Goal: Check status: Check status

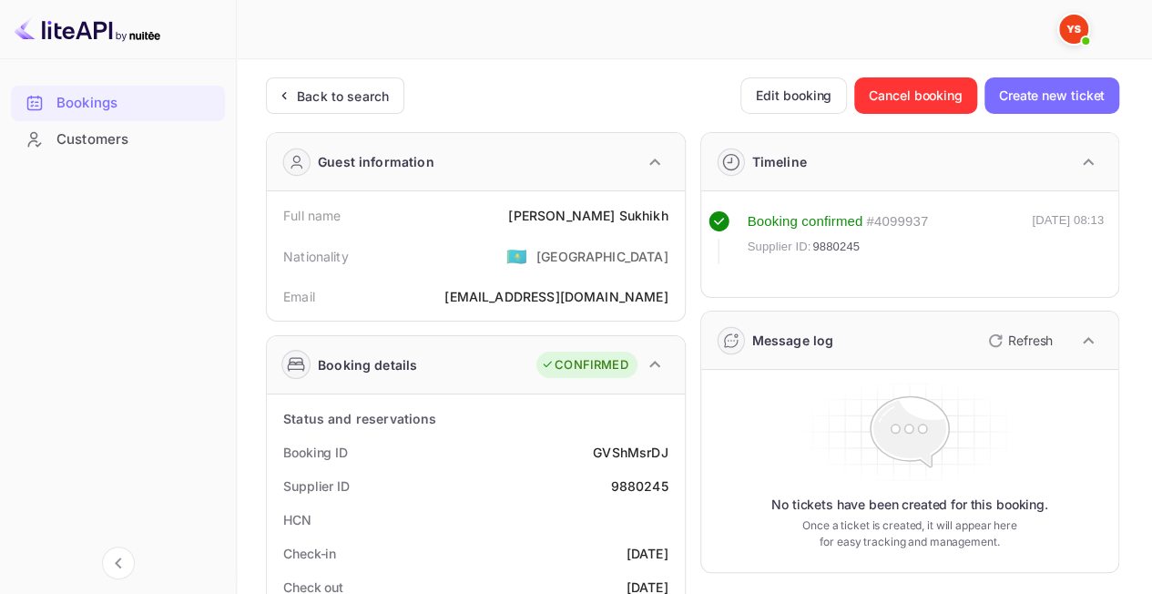
click at [320, 102] on div "Back to search" at bounding box center [343, 95] width 92 height 19
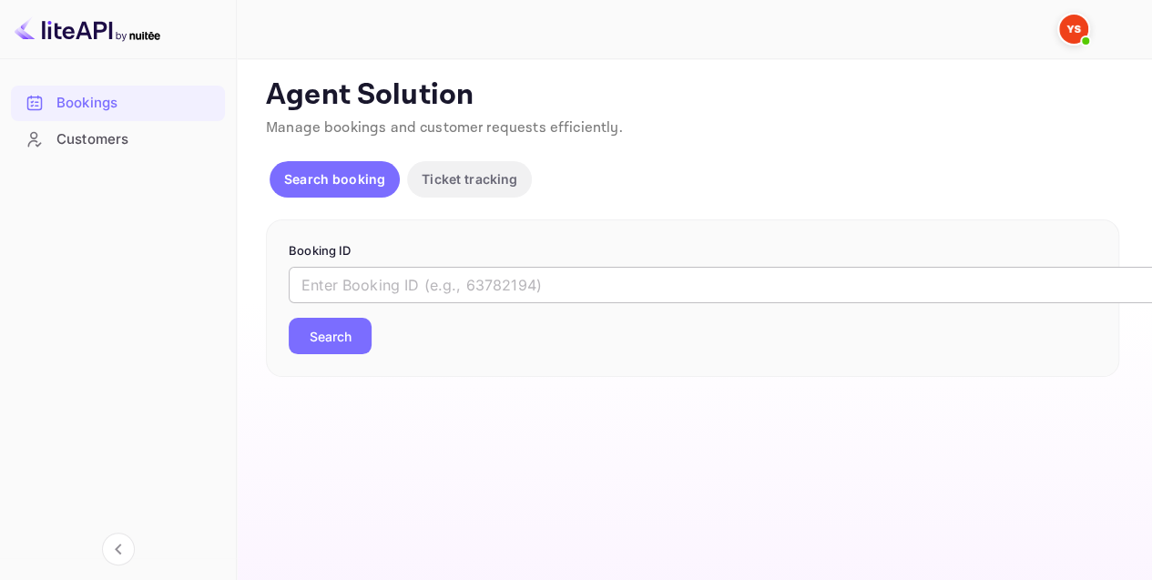
click at [375, 282] on input "text" at bounding box center [744, 285] width 910 height 36
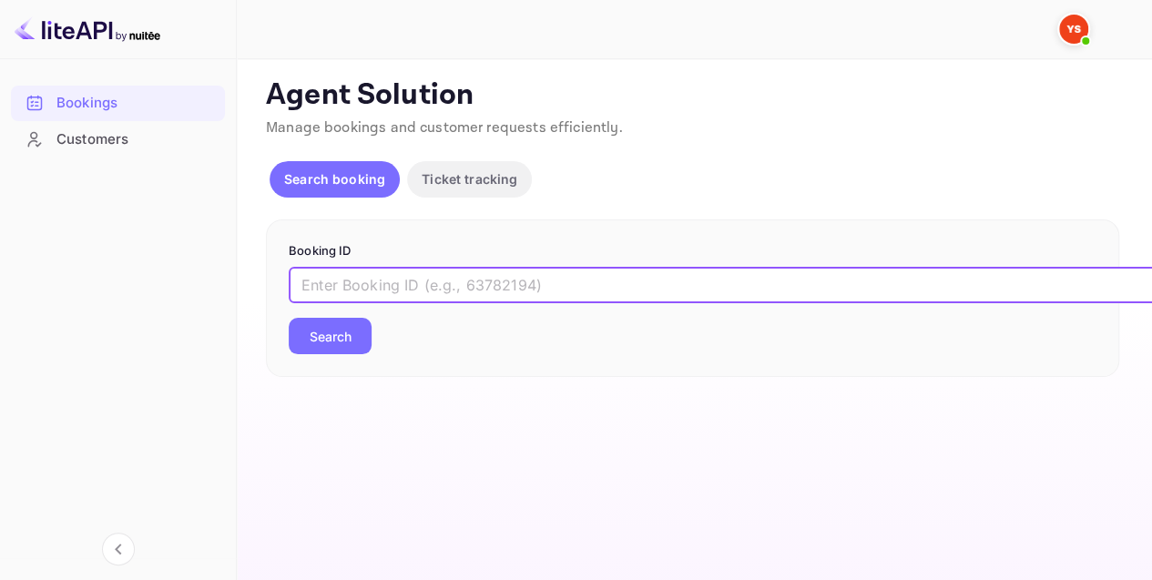
paste input "8824594"
type input "8824594"
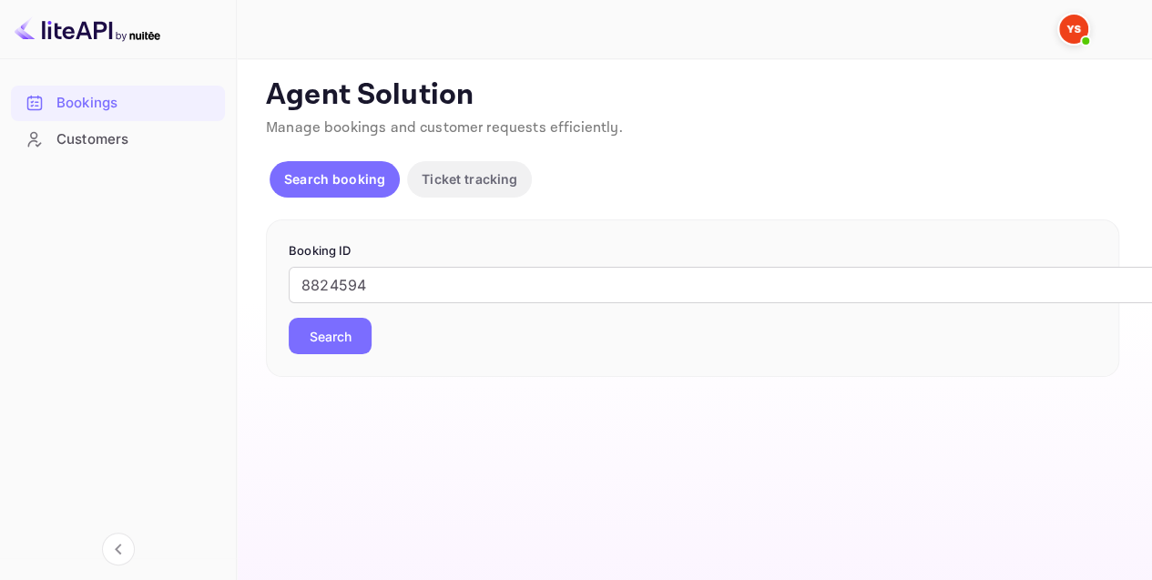
click at [329, 353] on div "Booking ID 8824594 ​ Search" at bounding box center [692, 298] width 853 height 158
click at [330, 337] on button "Search" at bounding box center [330, 336] width 83 height 36
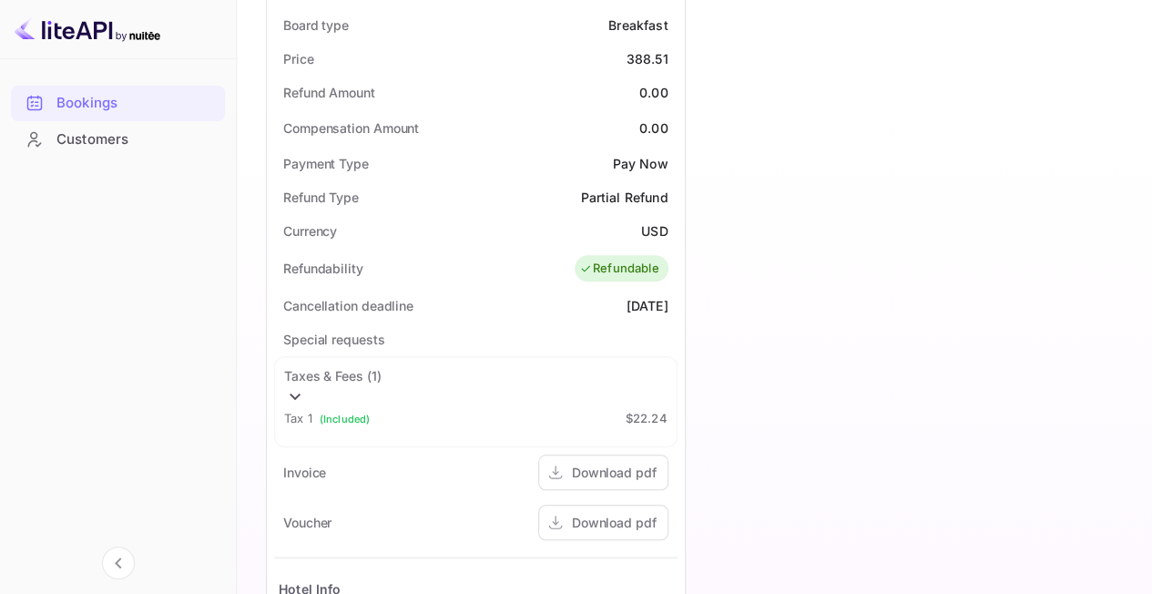
scroll to position [728, 0]
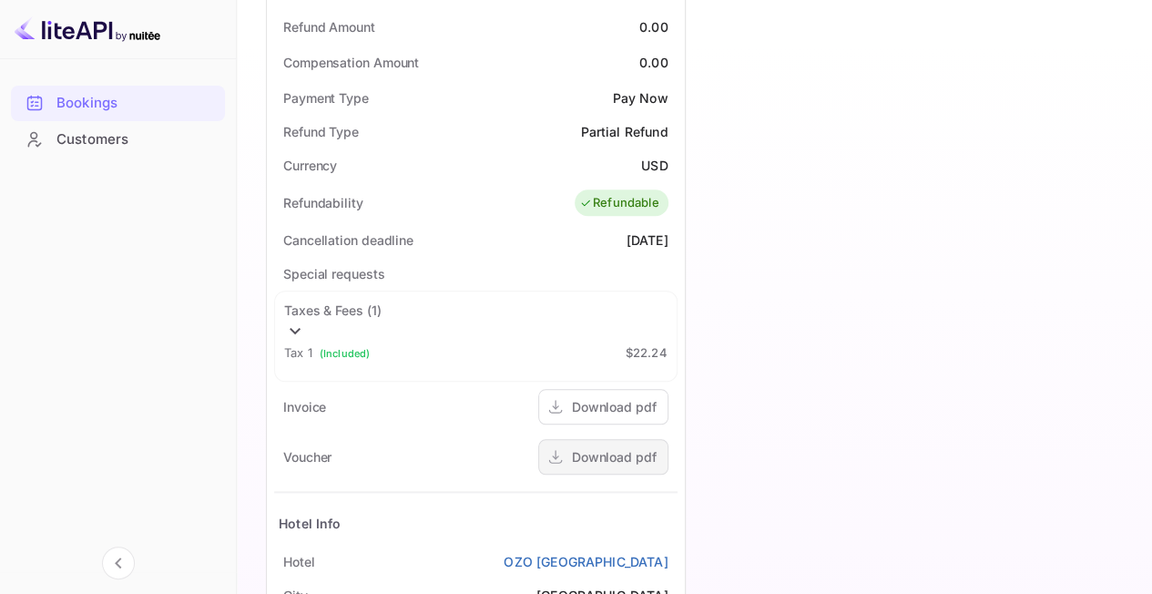
click at [589, 447] on div "Download pdf" at bounding box center [614, 456] width 85 height 19
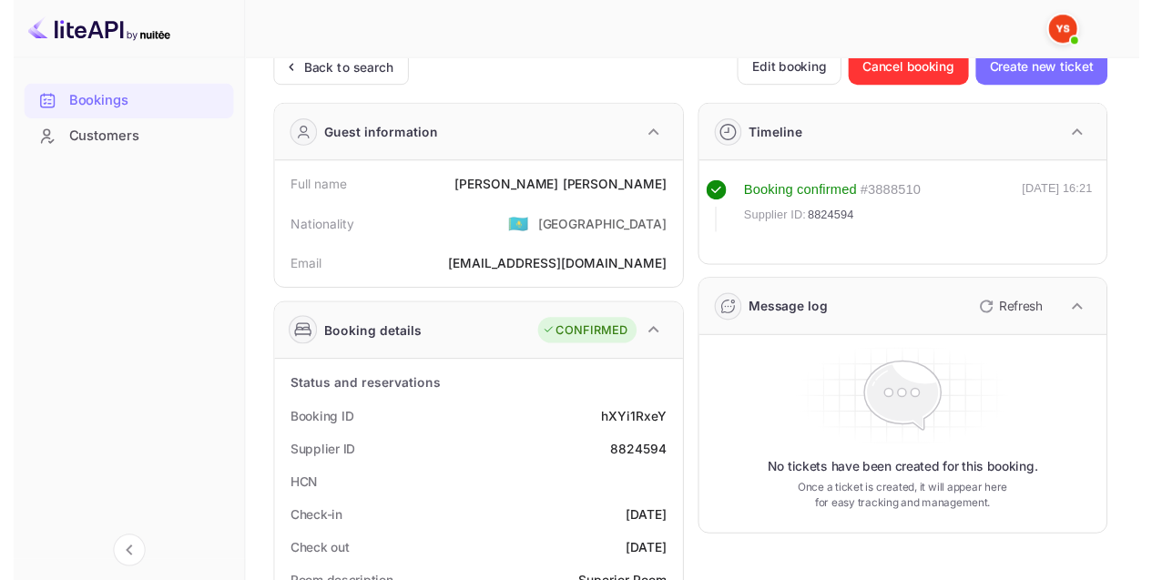
scroll to position [0, 0]
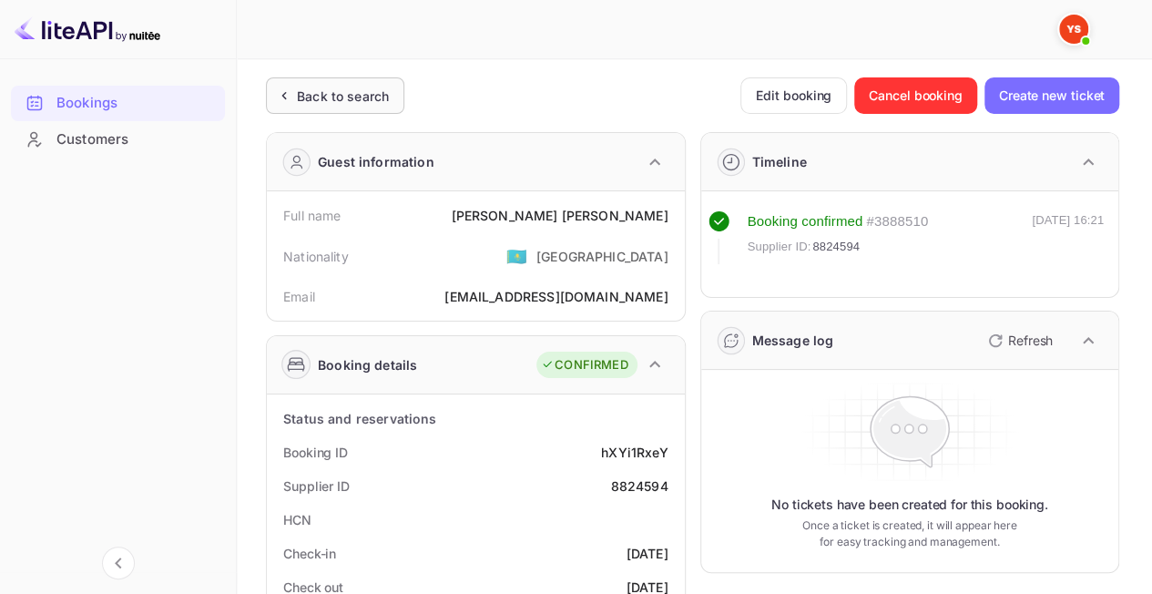
click at [320, 97] on div "Back to search" at bounding box center [343, 95] width 92 height 19
